Goal: Task Accomplishment & Management: Manage account settings

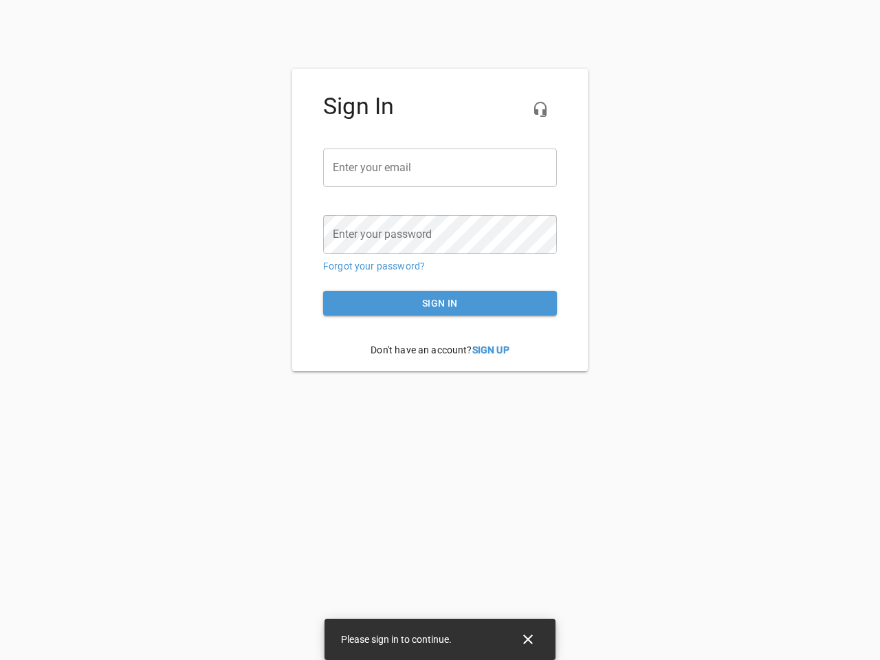
click at [541, 109] on icon "button" at bounding box center [540, 109] width 17 height 17
click at [440, 168] on input "email" at bounding box center [440, 168] width 234 height 39
click at [528, 640] on icon "Close" at bounding box center [528, 640] width 10 height 10
